Goal: Find specific page/section: Find specific page/section

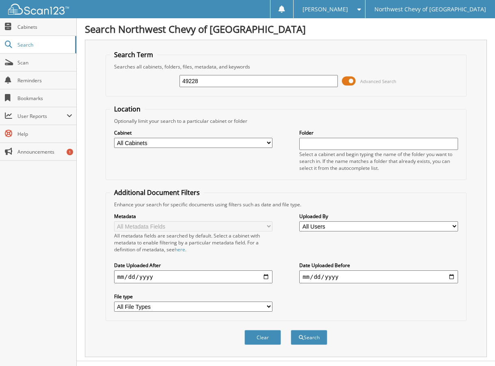
type input "49228"
click at [291, 330] on button "Search" at bounding box center [309, 337] width 37 height 15
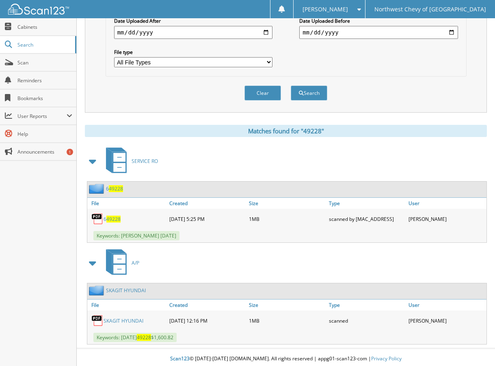
scroll to position [248, 0]
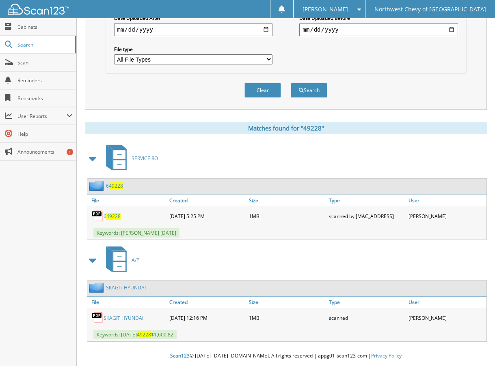
click at [140, 317] on link "SKAGIT HYUNDAI" at bounding box center [123, 318] width 40 height 7
click at [360, 15] on div "[PERSON_NAME]" at bounding box center [328, 9] width 63 height 18
click at [364, 39] on link "Logout" at bounding box center [328, 39] width 71 height 14
